Goal: Transaction & Acquisition: Obtain resource

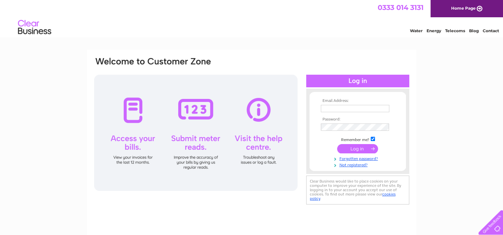
click at [341, 108] on input "text" at bounding box center [355, 108] width 68 height 7
type input "[EMAIL_ADDRESS][DOMAIN_NAME]"
click at [363, 151] on input "submit" at bounding box center [357, 148] width 41 height 9
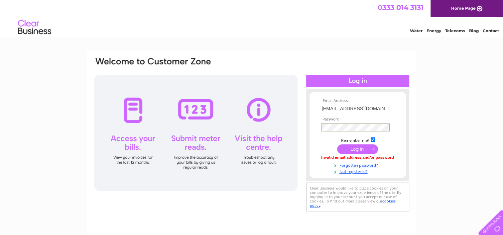
click at [356, 149] on input "submit" at bounding box center [357, 149] width 41 height 9
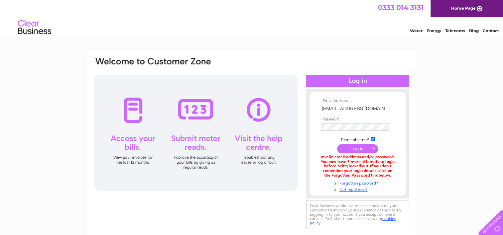
click at [354, 184] on link "Forgotten password?" at bounding box center [358, 183] width 75 height 6
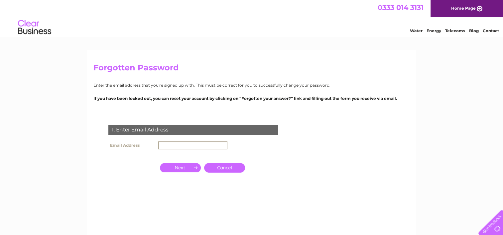
click at [171, 142] on input "text" at bounding box center [192, 146] width 69 height 8
type input "[EMAIL_ADDRESS][DOMAIN_NAME]"
click at [191, 167] on input "button" at bounding box center [180, 167] width 41 height 9
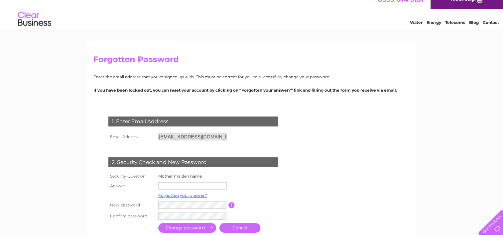
scroll to position [33, 0]
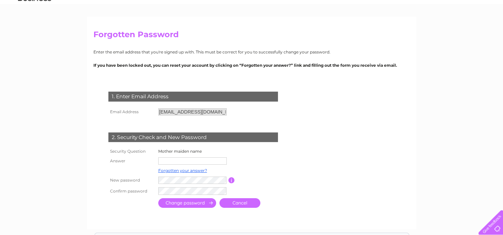
click at [174, 160] on input "text" at bounding box center [192, 161] width 68 height 7
type input "Cassidy"
click at [196, 204] on input "submit" at bounding box center [187, 203] width 58 height 10
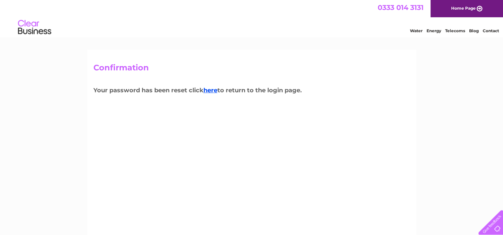
click at [31, 25] on img at bounding box center [35, 27] width 34 height 20
click at [209, 90] on link "here" at bounding box center [210, 90] width 14 height 7
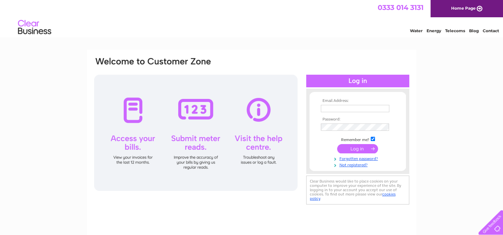
type input "[EMAIL_ADDRESS][DOMAIN_NAME]"
click at [358, 150] on input "submit" at bounding box center [357, 148] width 41 height 9
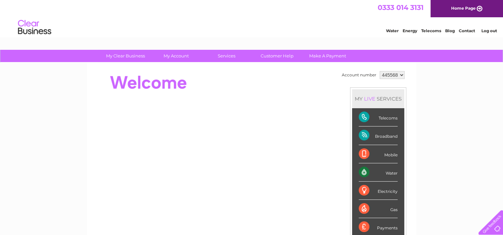
scroll to position [33, 0]
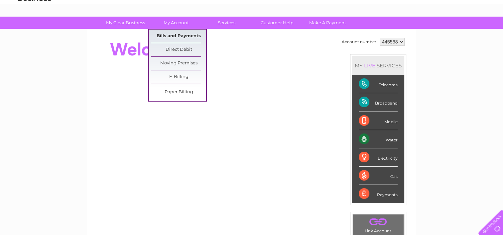
click at [182, 34] on link "Bills and Payments" at bounding box center [178, 36] width 55 height 13
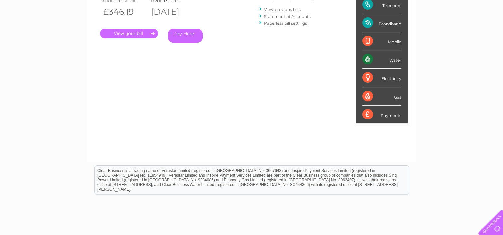
scroll to position [65, 0]
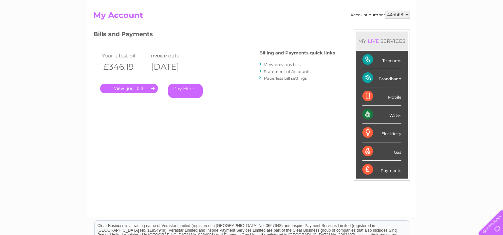
click at [281, 64] on link "View previous bills" at bounding box center [282, 64] width 37 height 5
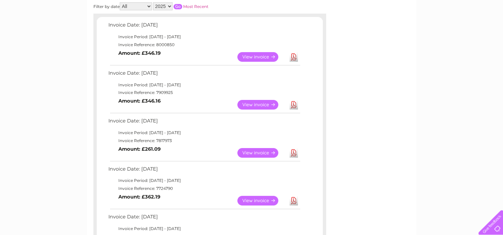
scroll to position [133, 0]
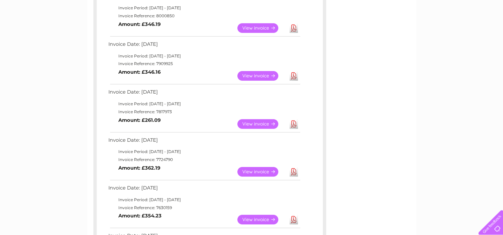
click at [265, 125] on link "View" at bounding box center [261, 124] width 49 height 10
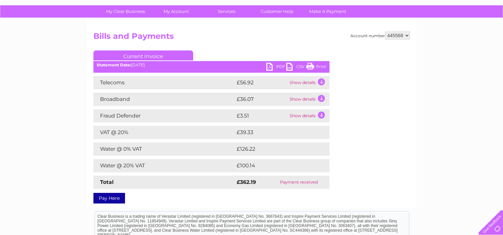
scroll to position [33, 0]
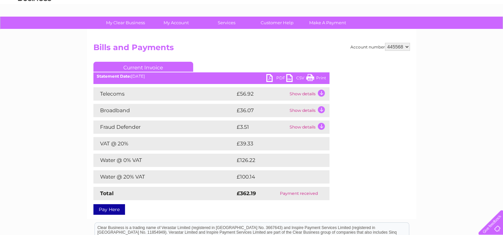
click at [316, 78] on link "Print" at bounding box center [316, 79] width 20 height 10
click at [275, 78] on link "PDF" at bounding box center [276, 79] width 20 height 10
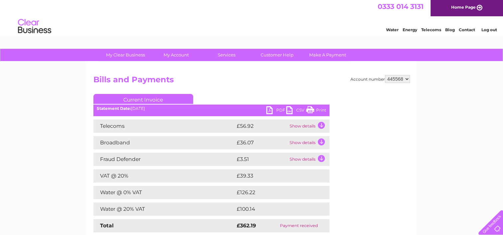
scroll to position [0, 0]
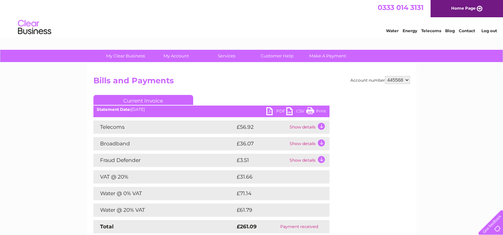
click at [268, 111] on link "PDF" at bounding box center [276, 112] width 20 height 10
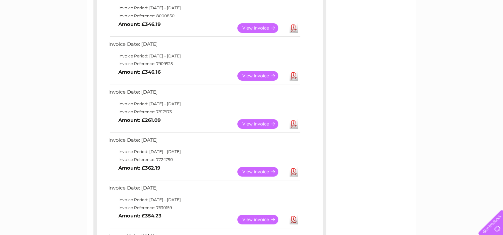
click at [256, 79] on link "View" at bounding box center [261, 76] width 49 height 10
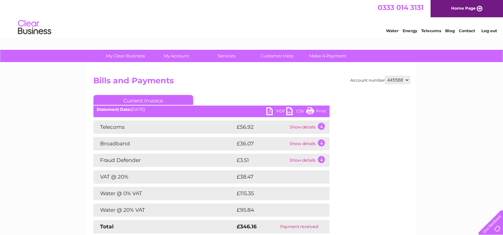
click at [275, 111] on link "PDF" at bounding box center [276, 112] width 20 height 10
